Goal: Communication & Community: Connect with others

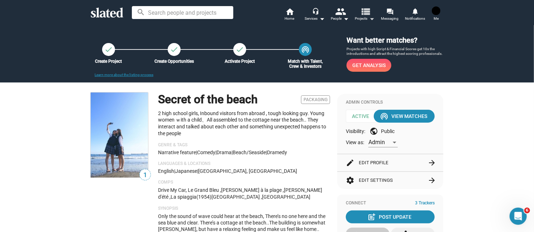
click at [369, 18] on mat-icon "arrow_drop_down" at bounding box center [372, 18] width 9 height 9
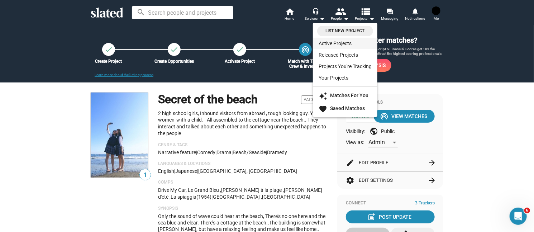
click at [355, 43] on link "Active Projects" at bounding box center [345, 43] width 65 height 11
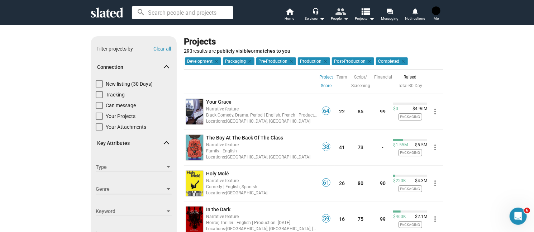
click at [344, 19] on mat-icon "arrow_drop_down" at bounding box center [346, 18] width 9 height 9
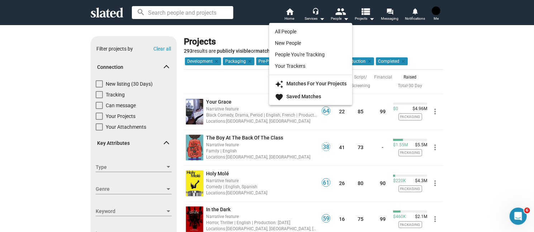
click at [321, 16] on div at bounding box center [267, 116] width 534 height 232
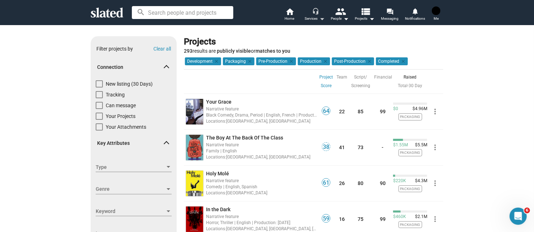
click at [321, 16] on mat-icon "arrow_drop_down" at bounding box center [322, 18] width 9 height 9
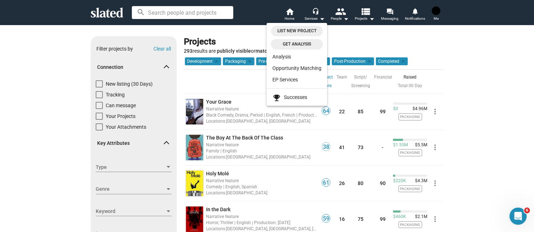
click at [341, 17] on div at bounding box center [267, 116] width 534 height 232
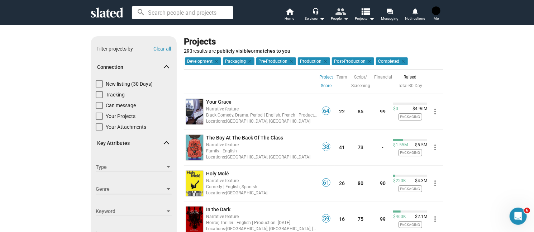
click at [347, 20] on mat-icon "arrow_drop_down" at bounding box center [346, 18] width 9 height 9
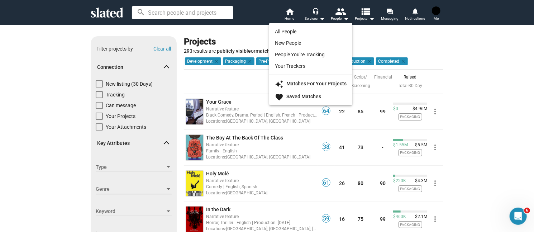
click at [374, 18] on div at bounding box center [267, 116] width 534 height 232
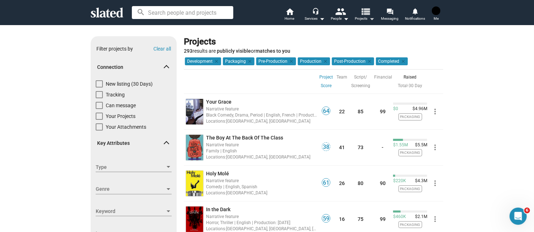
click at [374, 18] on mat-icon "arrow_drop_down" at bounding box center [372, 18] width 9 height 9
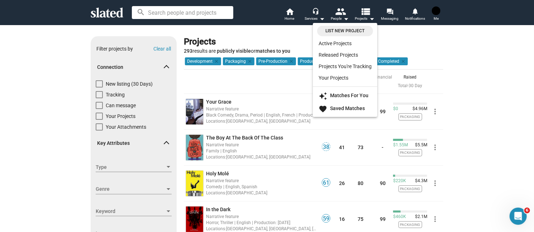
click at [392, 21] on div at bounding box center [267, 116] width 534 height 232
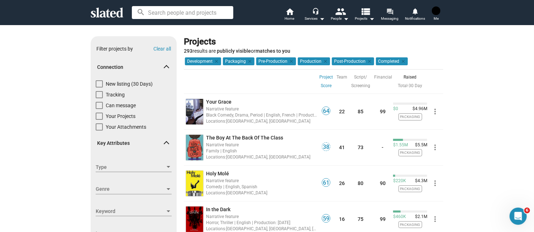
click at [393, 18] on span "Messaging" at bounding box center [390, 18] width 18 height 9
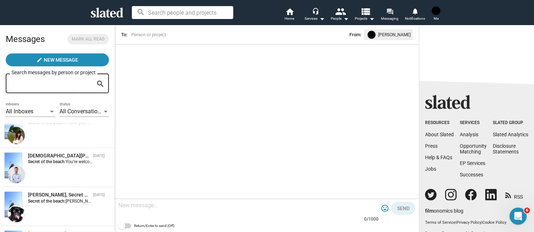
scroll to position [55, 0]
click at [47, 132] on div "[PERSON_NAME], Secret of the beach [DATE] Secret of the beach: Thank you. We ha…" at bounding box center [57, 129] width 106 height 30
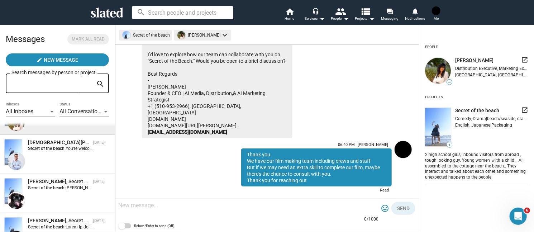
scroll to position [55, 0]
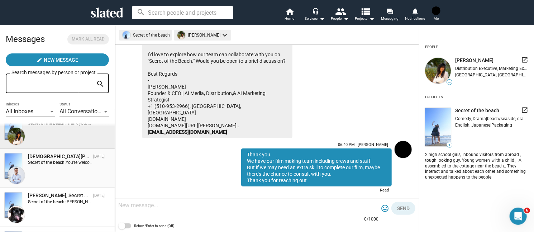
click at [32, 169] on div "[PERSON_NAME], Secret of the beach [DATE] Secret of the beach: You're welcome! …" at bounding box center [57, 168] width 106 height 30
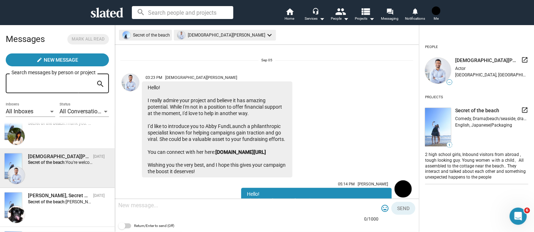
scroll to position [10, 0]
click at [215, 155] on link "[DOMAIN_NAME][URL]" at bounding box center [240, 153] width 51 height 6
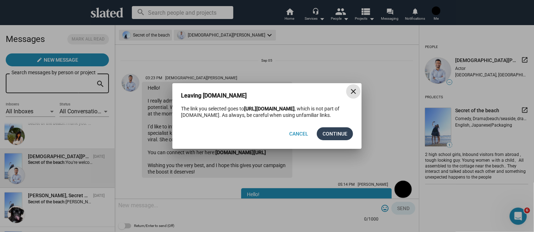
click at [340, 133] on span "Continue" at bounding box center [335, 133] width 25 height 13
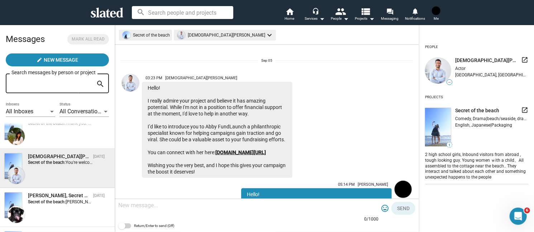
click at [215, 155] on link "[DOMAIN_NAME][URL]" at bounding box center [240, 153] width 51 height 6
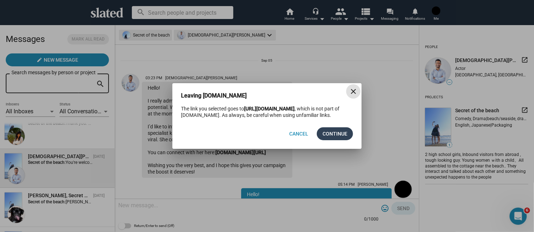
click at [331, 135] on span "Continue" at bounding box center [335, 133] width 25 height 13
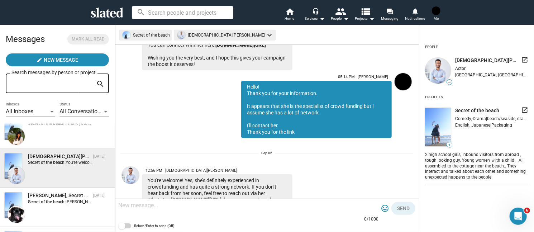
scroll to position [153, 0]
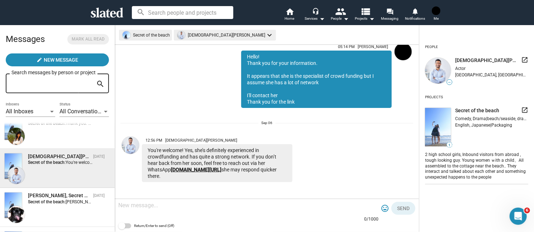
click at [171, 172] on link "[DOMAIN_NAME][URL]" at bounding box center [196, 170] width 51 height 6
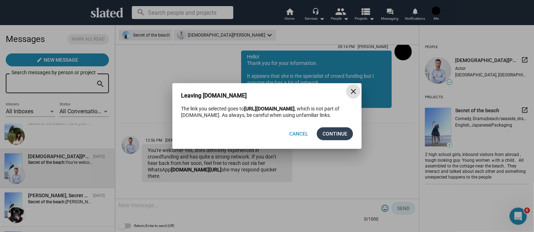
click at [334, 133] on span "Continue" at bounding box center [335, 133] width 25 height 13
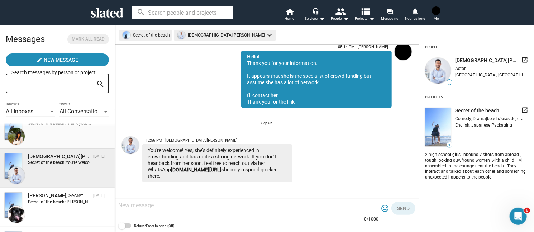
click at [51, 144] on div "[PERSON_NAME], Secret of the beach [DATE] Secret of the beach: Thank you. We ha…" at bounding box center [57, 129] width 106 height 30
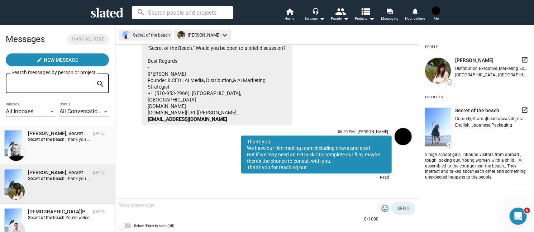
click at [57, 145] on div "[PERSON_NAME], Secret of the beach [DATE] Secret of the beach: Thank you ma'am …" at bounding box center [57, 145] width 106 height 30
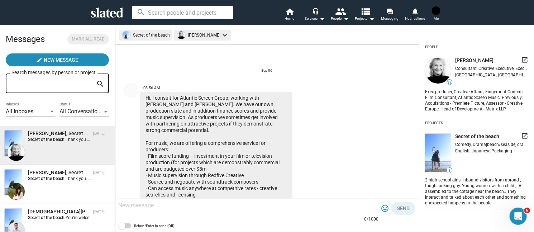
scroll to position [185, 0]
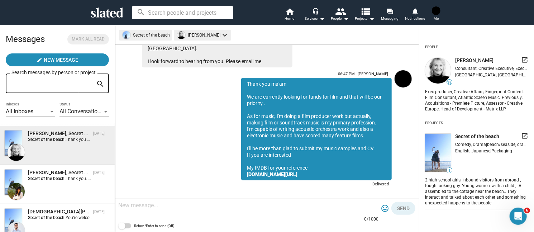
click at [156, 35] on div "Secret of the beach [PERSON_NAME] keyboard_arrow_down" at bounding box center [176, 36] width 114 height 13
click at [26, 117] on div "All Inboxes Inboxes" at bounding box center [30, 109] width 49 height 15
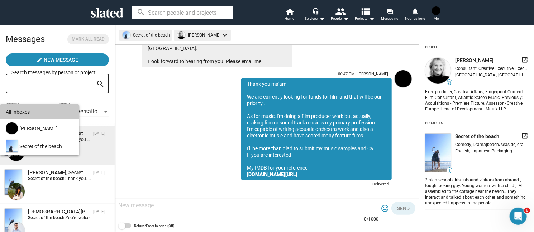
click at [70, 111] on div "All Inboxes" at bounding box center [40, 111] width 68 height 15
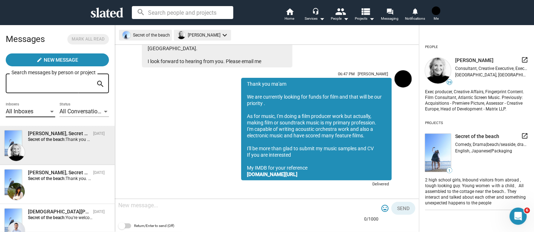
click at [84, 110] on span "All Conversations" at bounding box center [82, 111] width 44 height 7
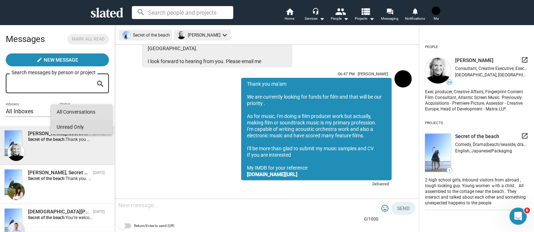
click at [87, 129] on span "Unread Only" at bounding box center [82, 126] width 50 height 15
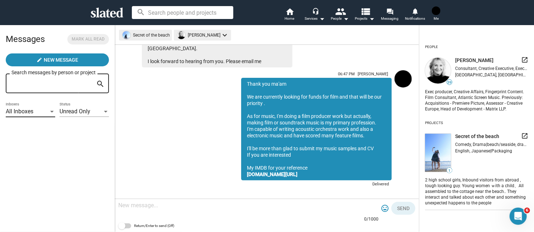
click at [34, 113] on div "All Inboxes" at bounding box center [27, 112] width 43 height 8
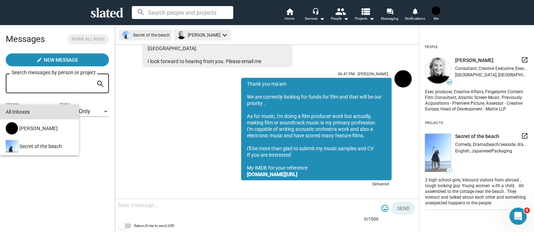
click at [373, 20] on div at bounding box center [267, 116] width 534 height 232
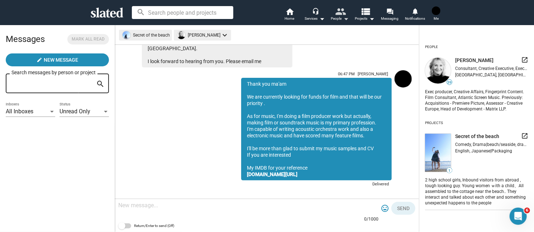
click at [340, 19] on div "People arrow_drop_down" at bounding box center [340, 18] width 18 height 9
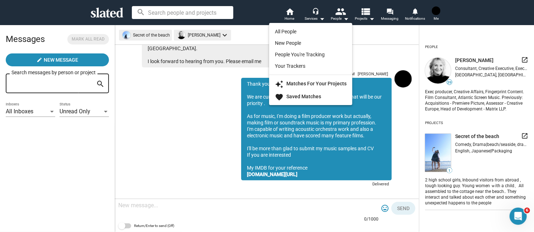
click at [314, 15] on div at bounding box center [267, 116] width 534 height 232
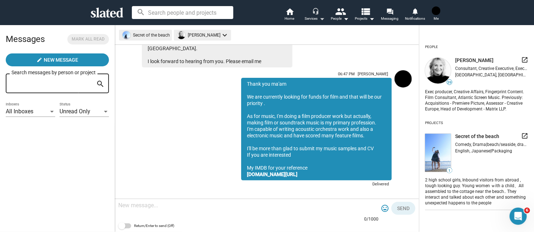
click at [323, 17] on mat-icon "arrow_drop_down" at bounding box center [322, 18] width 9 height 9
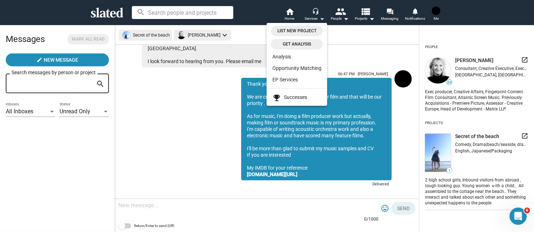
click at [323, 17] on div at bounding box center [267, 116] width 534 height 232
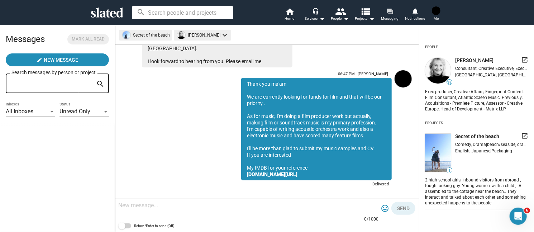
click at [393, 15] on mat-icon "forum" at bounding box center [389, 11] width 7 height 7
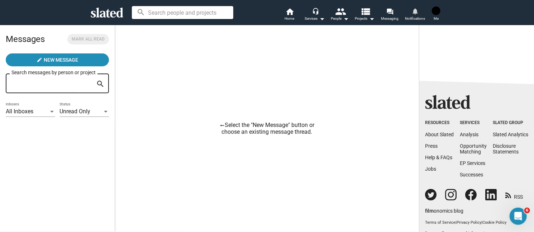
click at [415, 10] on mat-icon "notifications" at bounding box center [415, 11] width 7 height 7
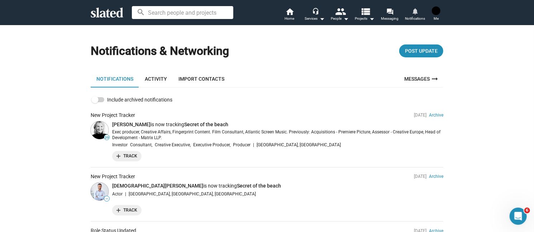
click at [415, 15] on span "Notifications" at bounding box center [415, 18] width 20 height 9
click at [322, 17] on mat-icon "arrow_drop_down" at bounding box center [322, 18] width 9 height 9
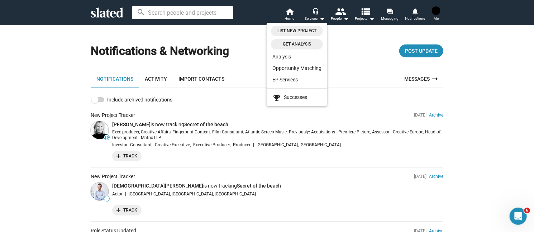
click at [341, 14] on div at bounding box center [267, 116] width 534 height 232
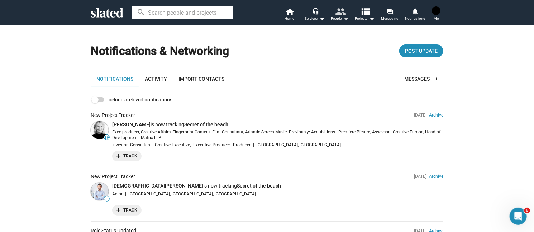
click at [345, 19] on mat-icon "arrow_drop_down" at bounding box center [346, 18] width 9 height 9
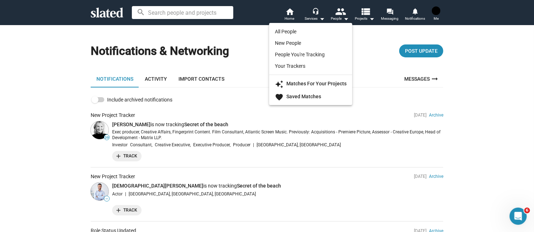
click at [293, 15] on div at bounding box center [267, 116] width 534 height 232
